Goal: Task Accomplishment & Management: Complete application form

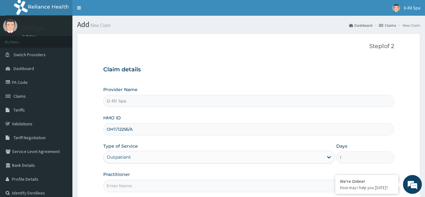
type input "OHT/12256/A"
click at [138, 181] on input "Practitioner" at bounding box center [248, 186] width 291 height 12
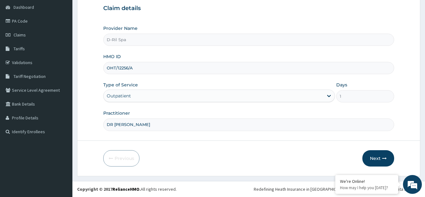
type input "DR BOLANLE"
click at [378, 159] on button "Next" at bounding box center [378, 159] width 32 height 16
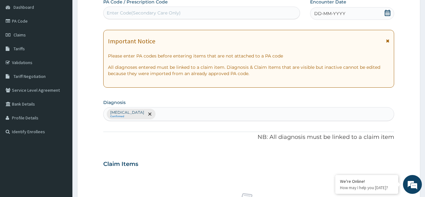
paste input "PA/ADBAE4"
type input "PA/ADBAE4"
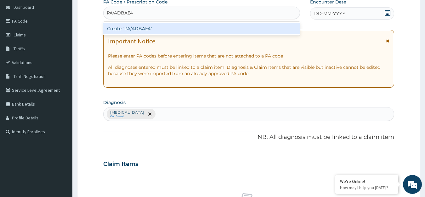
click at [170, 25] on div "Create "PA/ADBAE4"" at bounding box center [201, 28] width 197 height 11
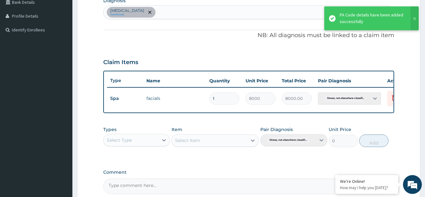
scroll to position [227, 0]
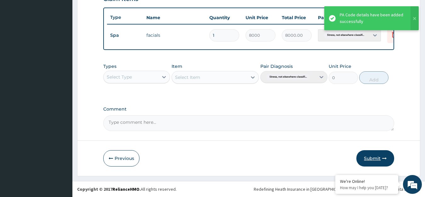
click at [375, 159] on button "Submit" at bounding box center [375, 159] width 38 height 16
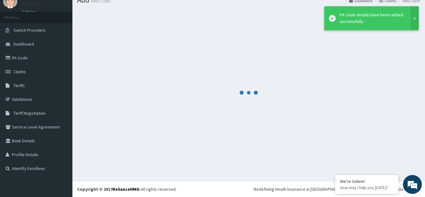
scroll to position [25, 0]
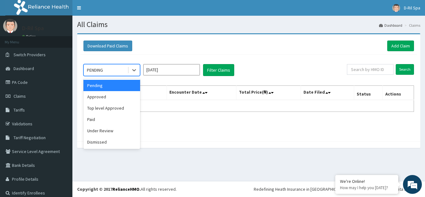
click at [119, 134] on div "Under Review" at bounding box center [111, 130] width 57 height 11
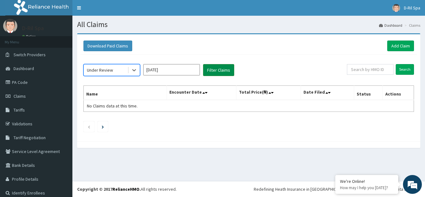
click at [217, 72] on button "Filter Claims" at bounding box center [218, 70] width 31 height 12
